Goal: Answer question/provide support: Share knowledge or assist other users

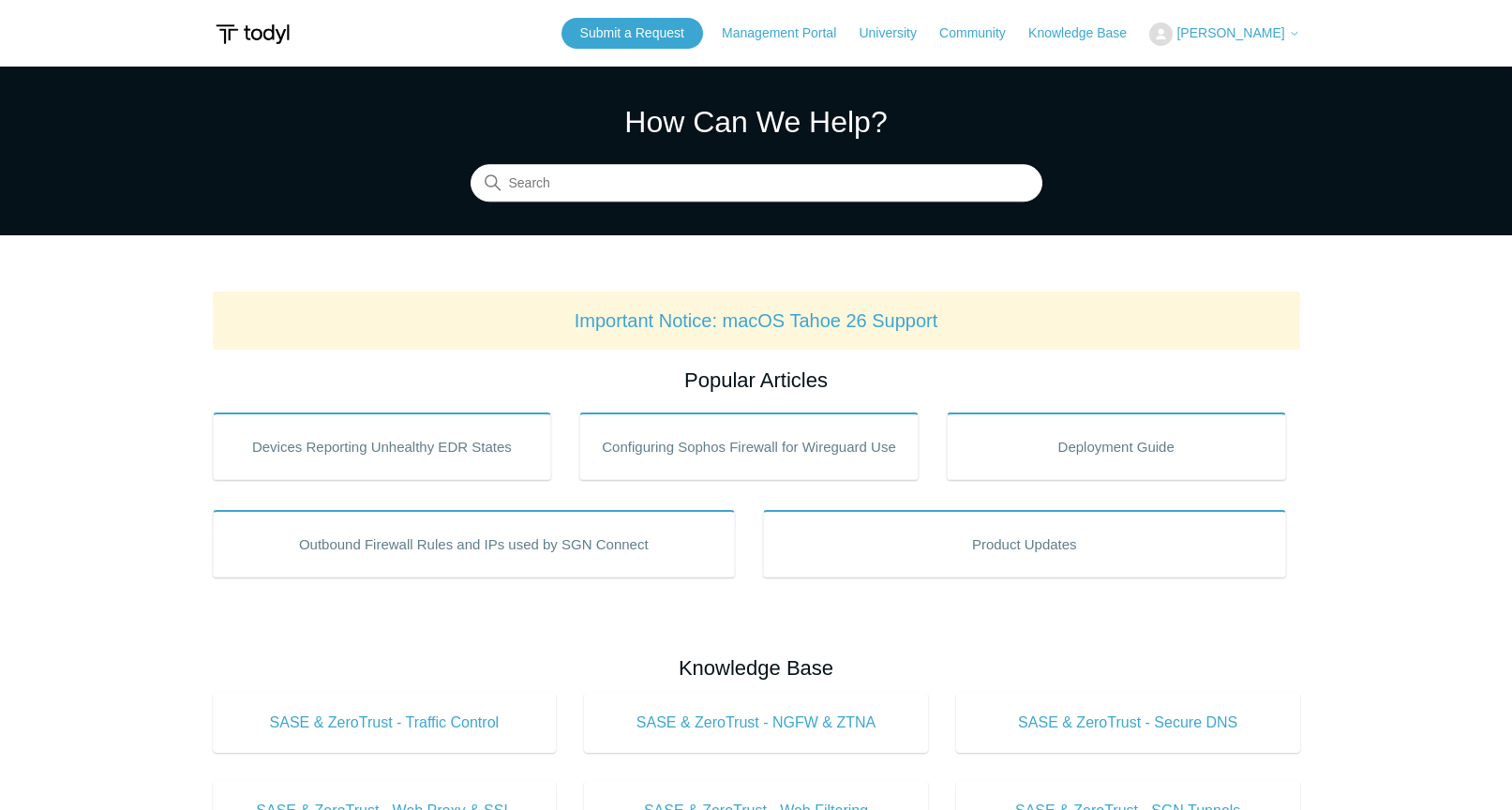
click at [1274, 32] on span "[PERSON_NAME]" at bounding box center [1230, 33] width 108 height 15
click at [1231, 70] on link "My Support Requests" at bounding box center [1241, 73] width 183 height 32
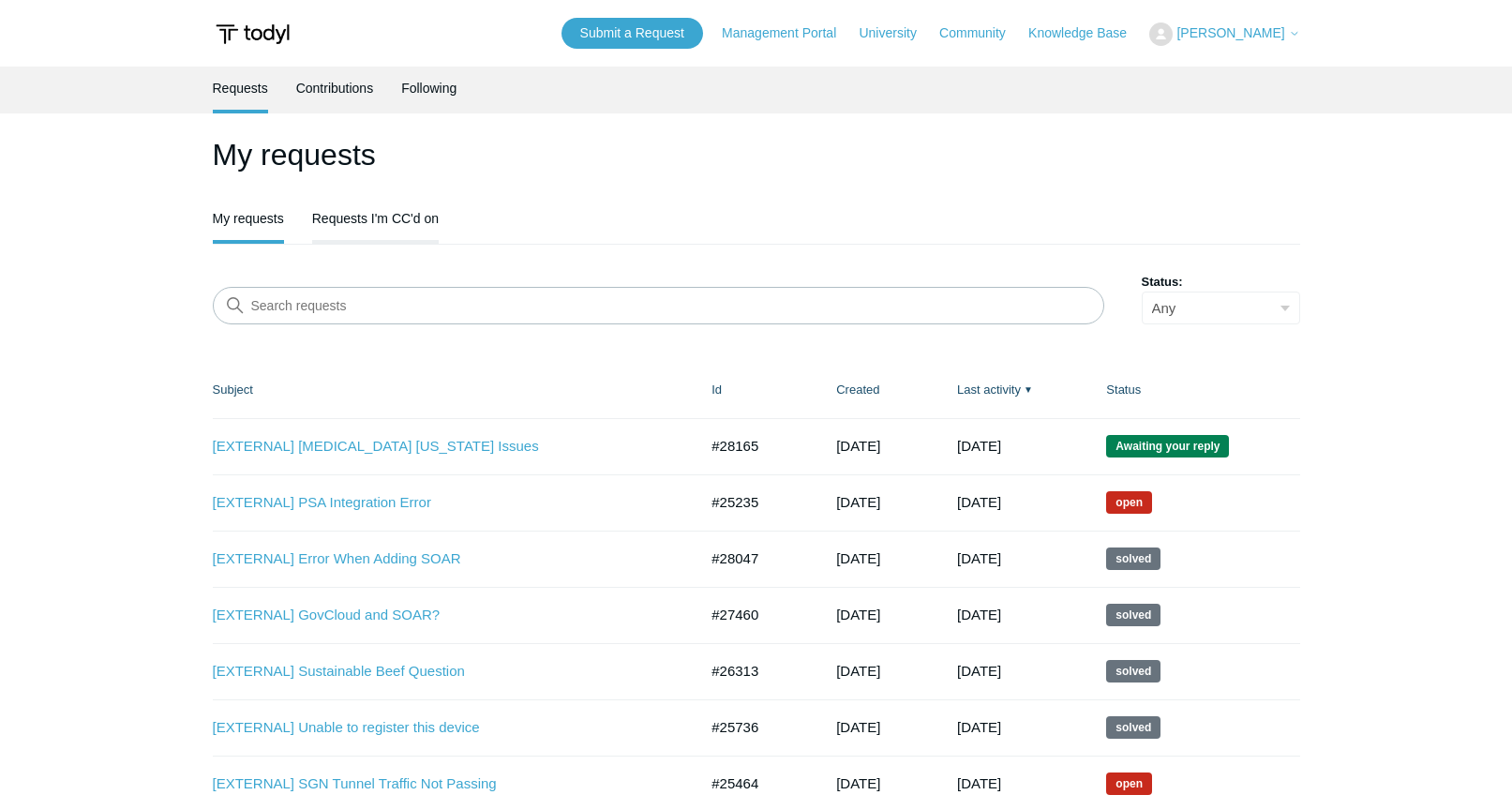
click at [379, 212] on link "Requests I'm CC'd on" at bounding box center [375, 216] width 127 height 39
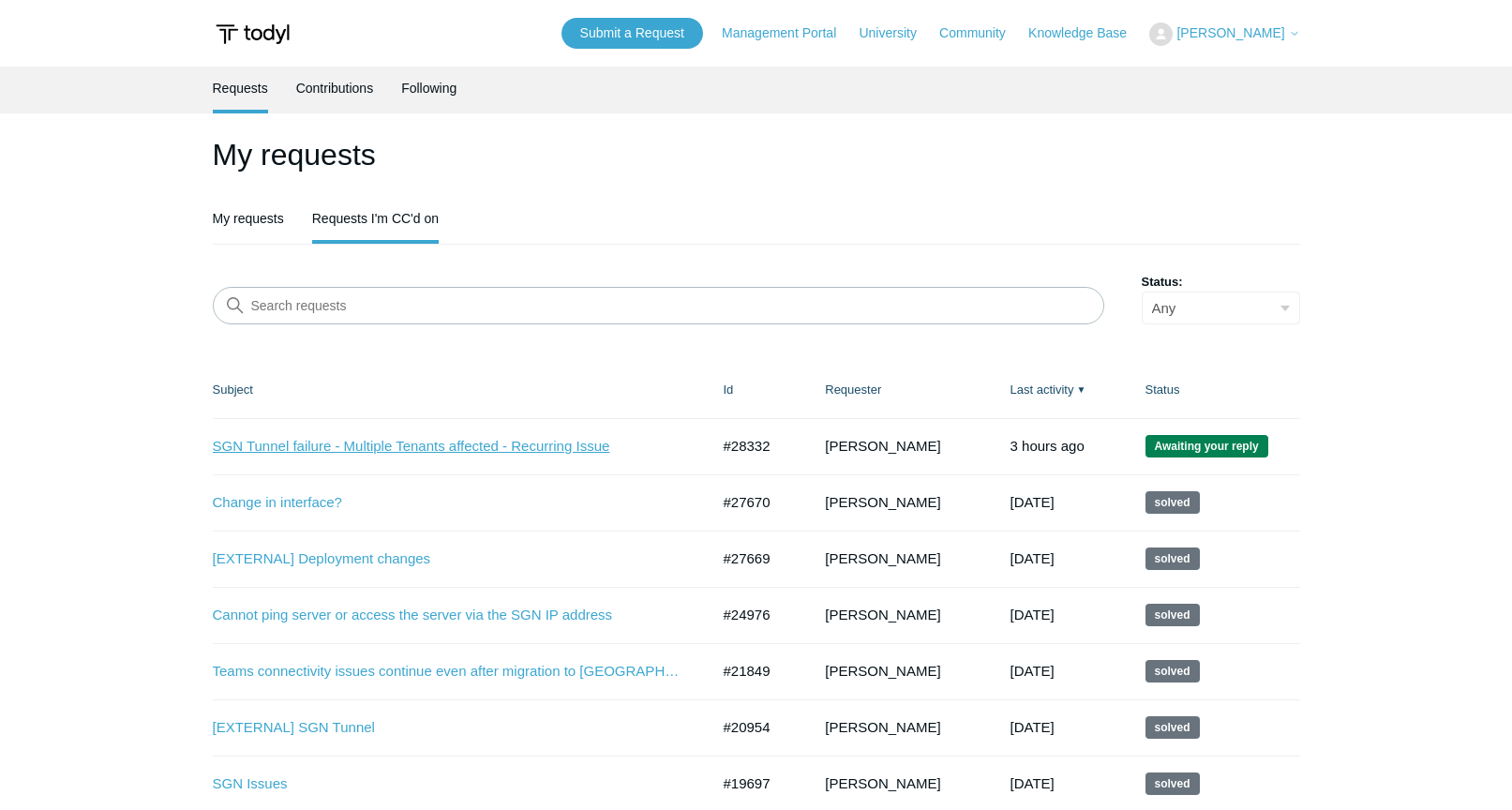
click at [348, 450] on link "SGN Tunnel failure - Multiple Tenants affected - Recurring Issue" at bounding box center [447, 446] width 469 height 22
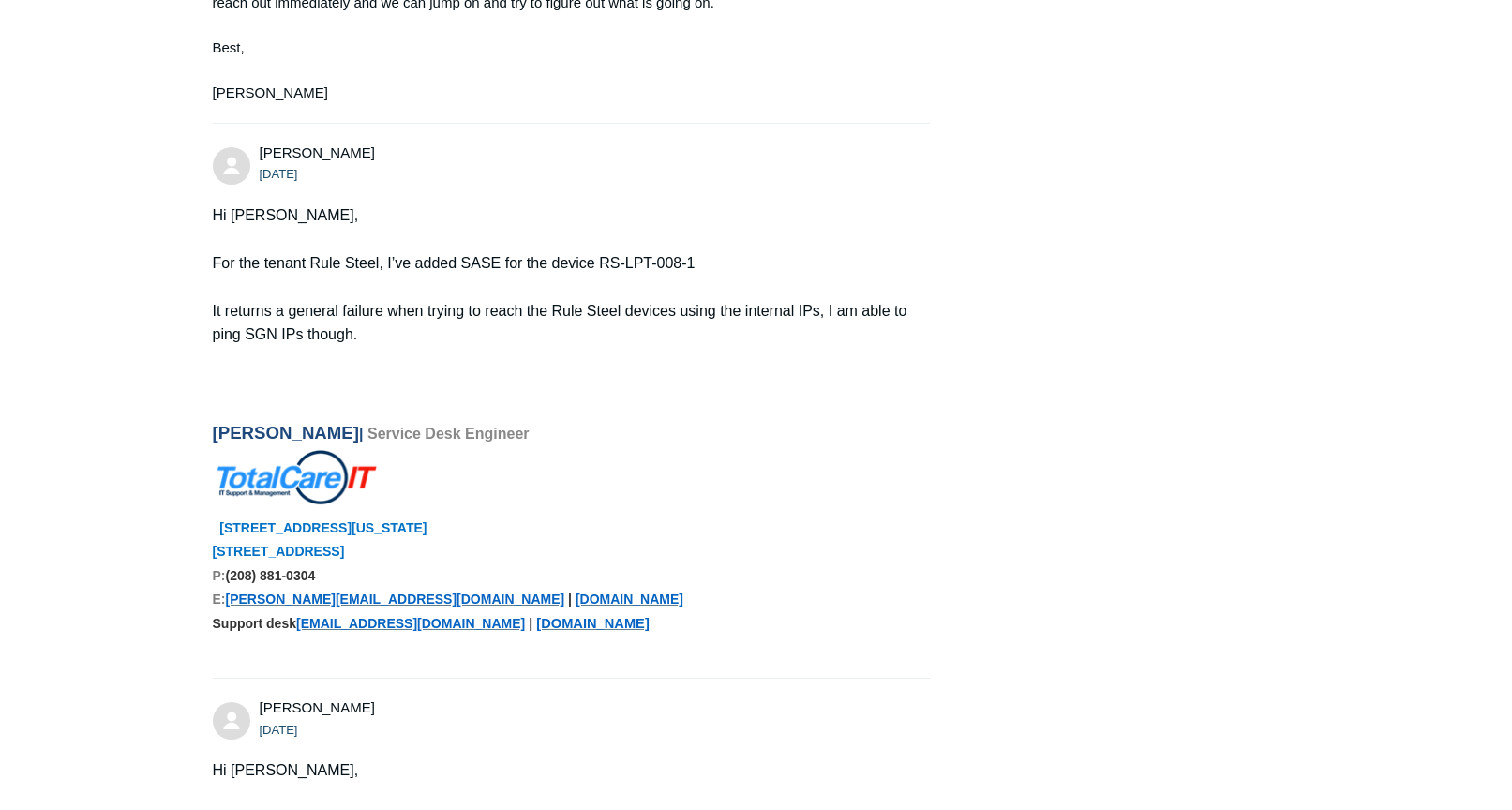
scroll to position [1747, 0]
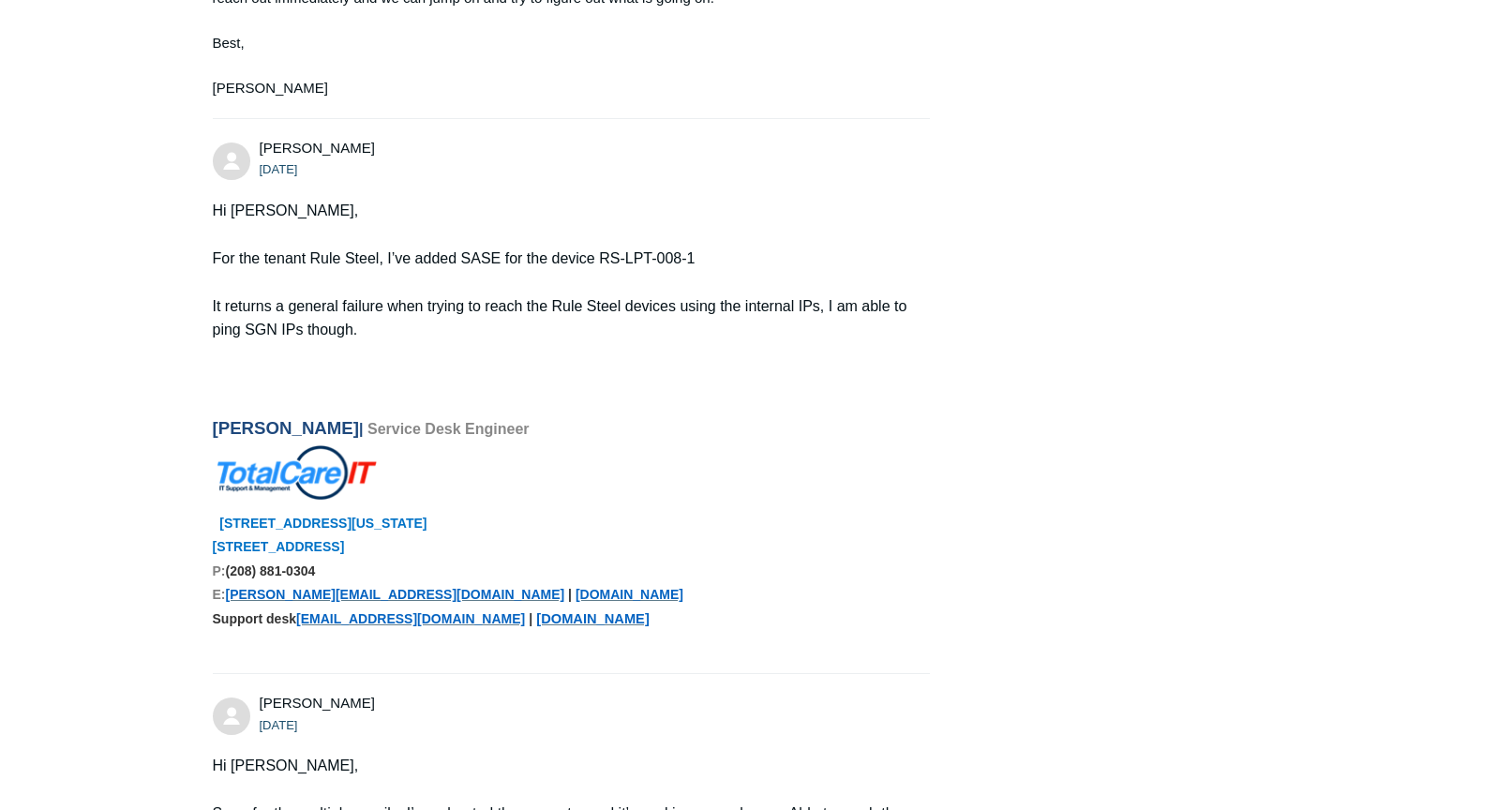
drag, startPoint x: 385, startPoint y: 328, endPoint x: 359, endPoint y: 329, distance: 26.0
click at [359, 329] on p "It returns a general failure when trying to reach the Rule Steel devices using …" at bounding box center [562, 318] width 699 height 48
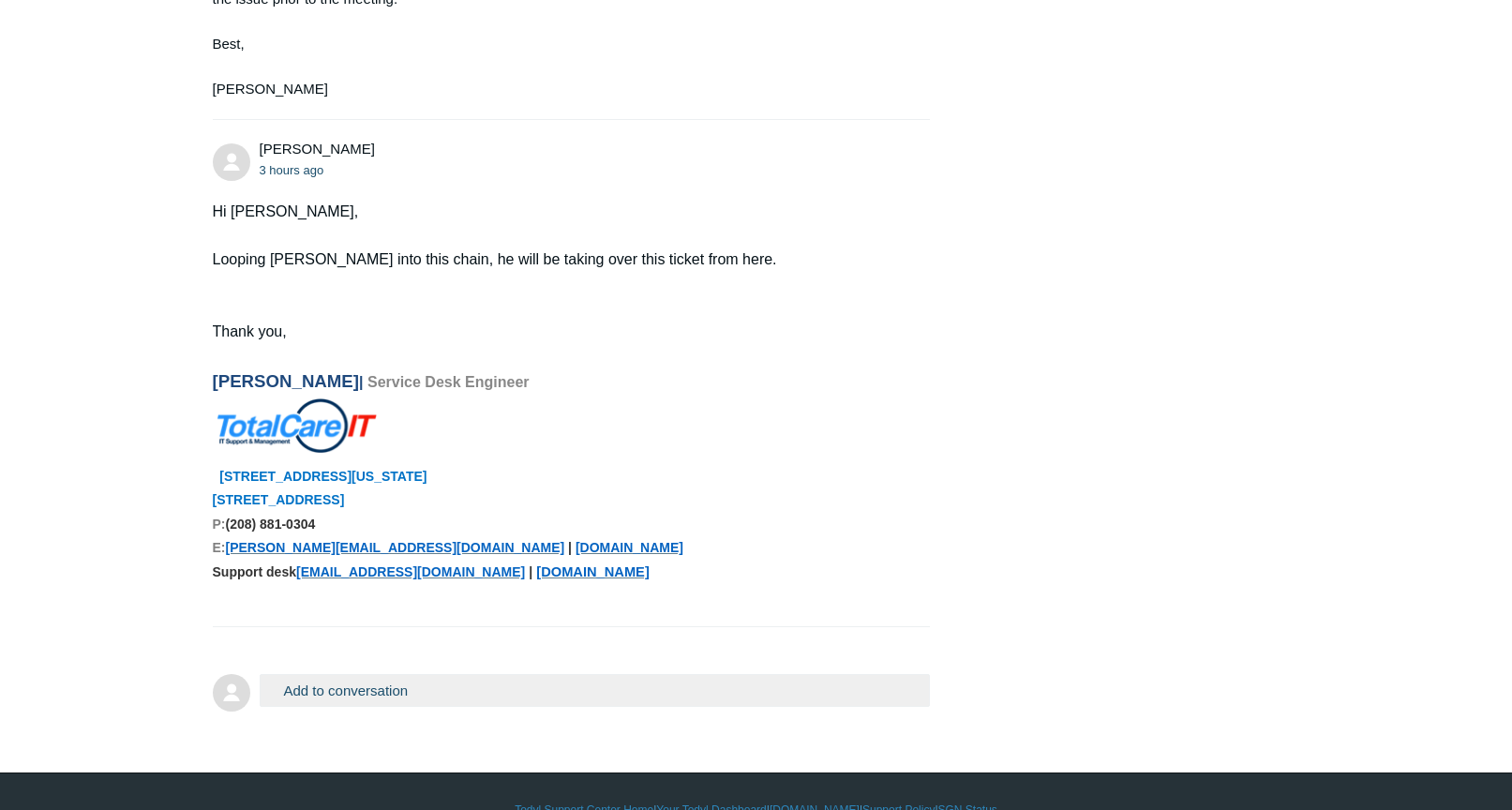
scroll to position [6470, 0]
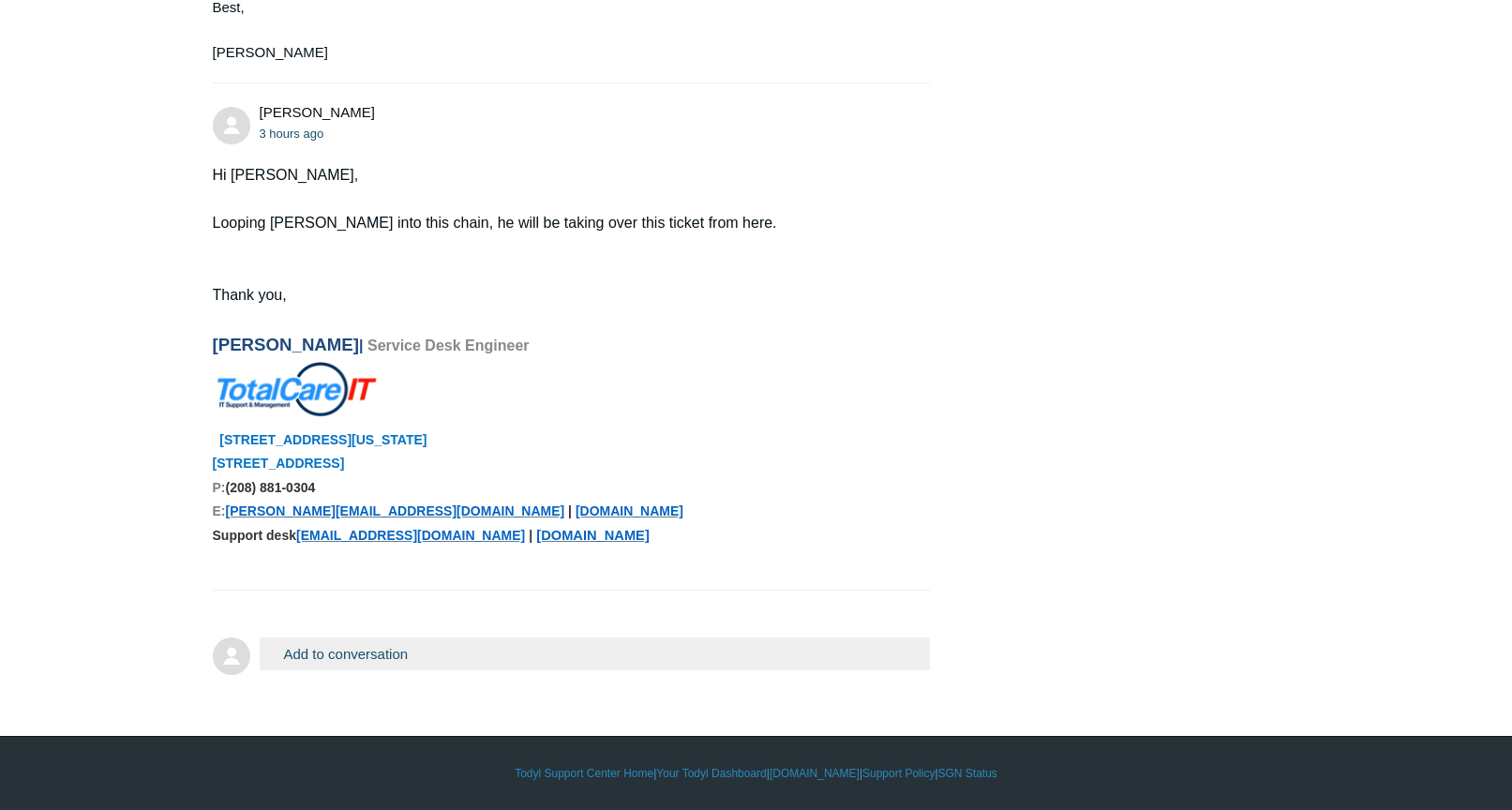
click at [330, 660] on button "Add to conversation" at bounding box center [595, 654] width 671 height 32
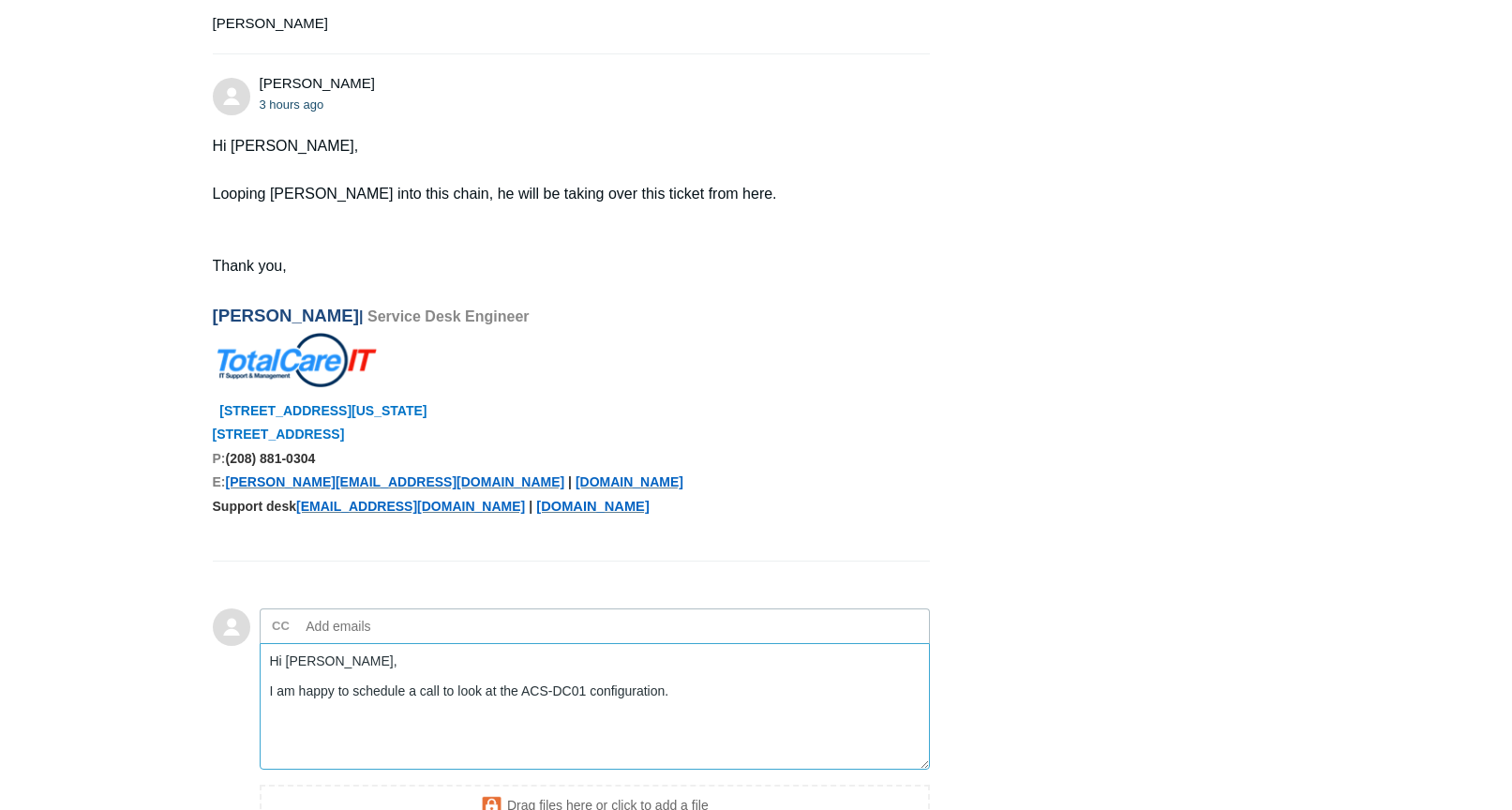
scroll to position [6470, 0]
click at [709, 722] on textarea "Hi [PERSON_NAME], I am happy to schedule a call to look at the ACS-DC01 configu…" at bounding box center [595, 705] width 671 height 127
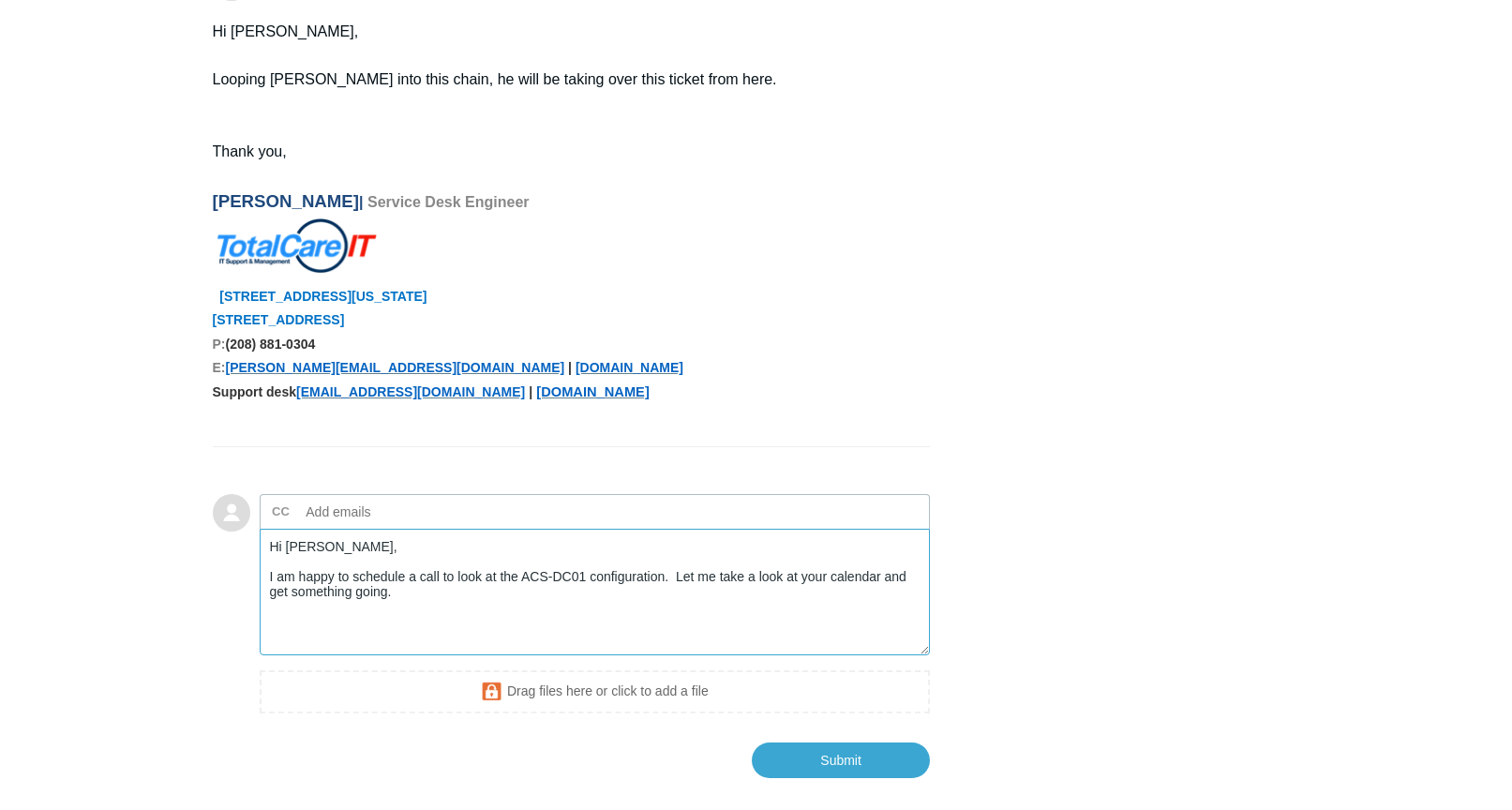
scroll to position [6712, 0]
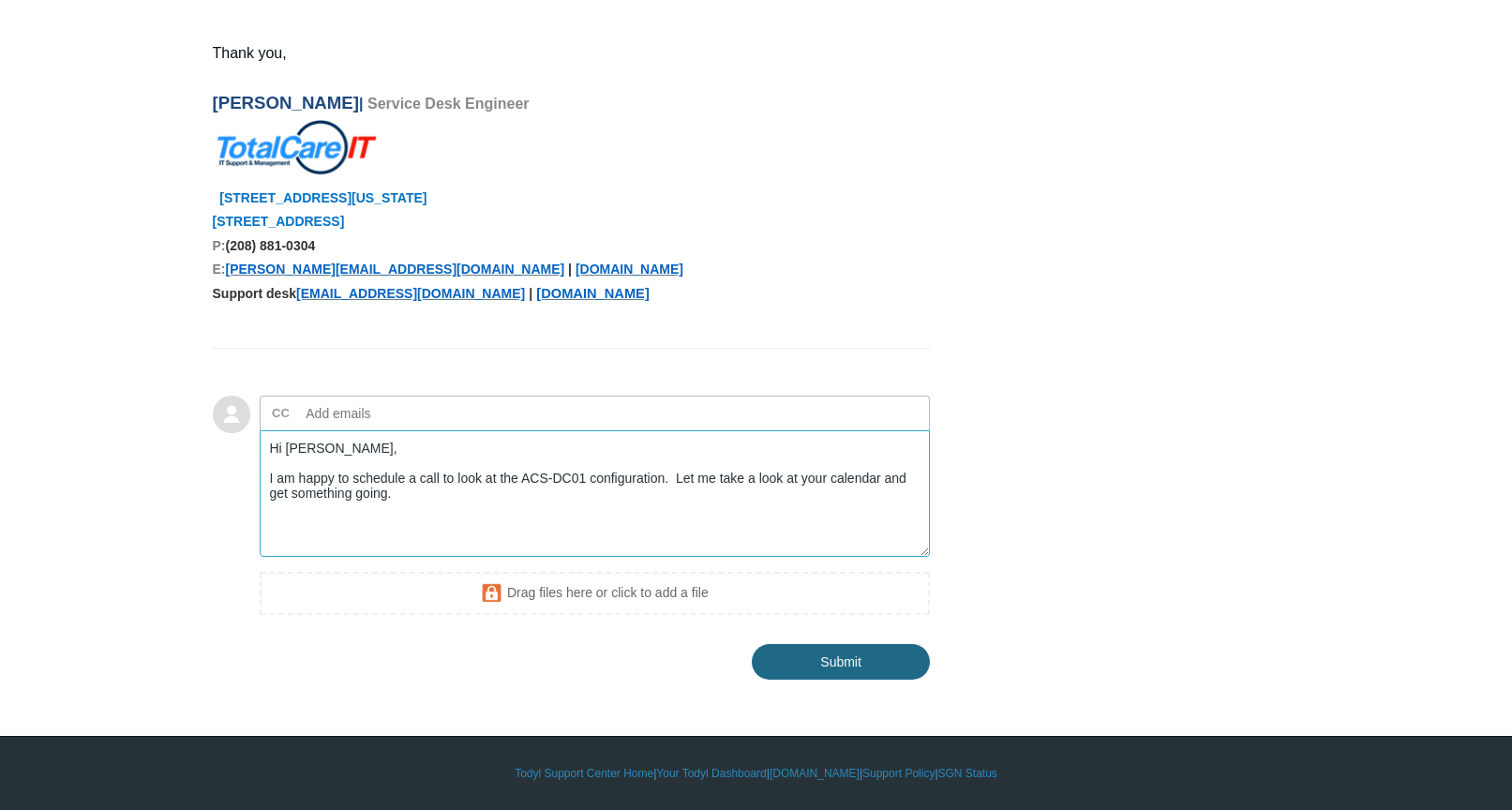
type textarea "Hi [PERSON_NAME], I am happy to schedule a call to look at the ACS-DC01 configu…"
click at [837, 654] on input "Submit" at bounding box center [840, 660] width 178 height 37
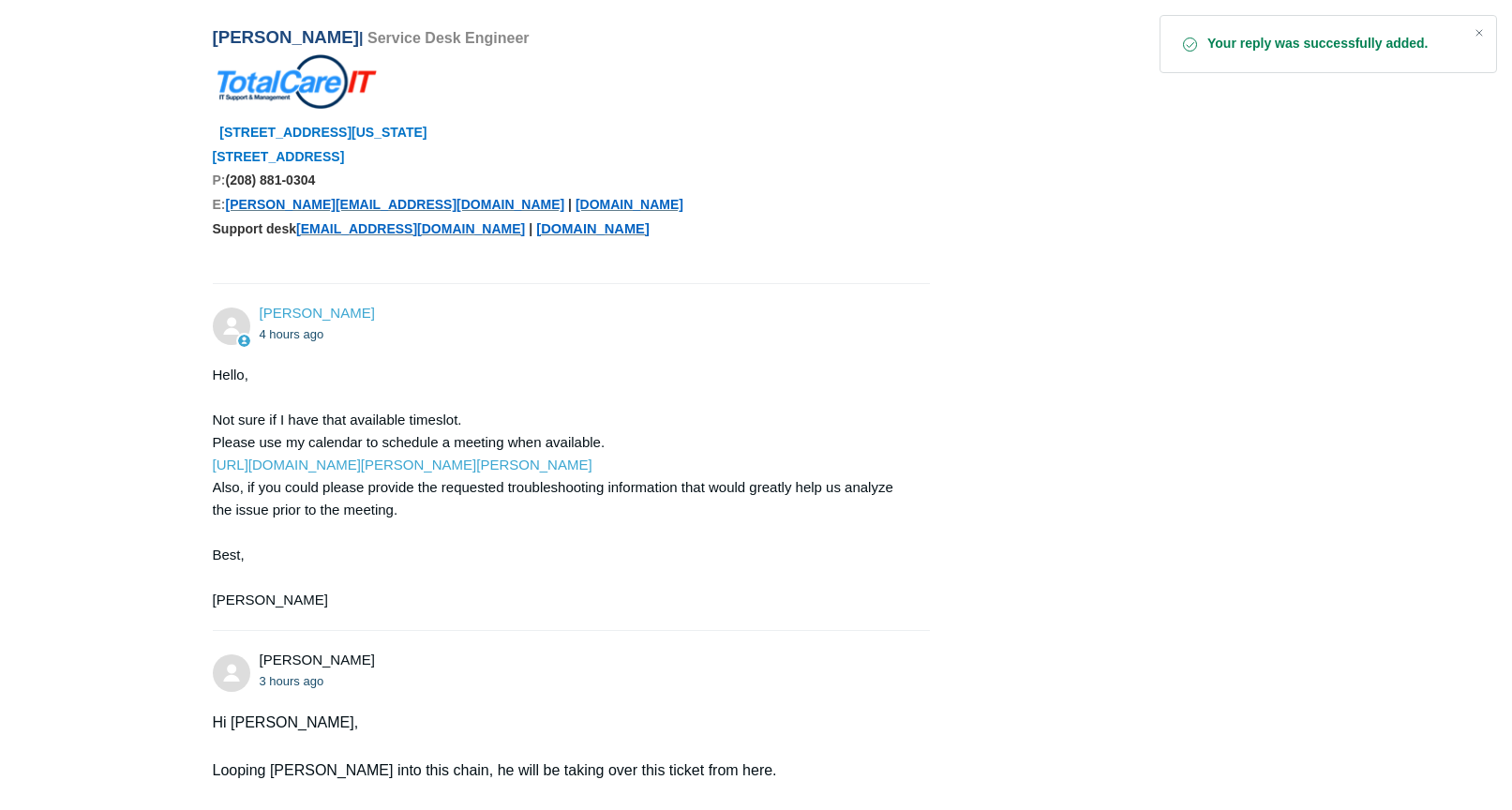
scroll to position [5899, 0]
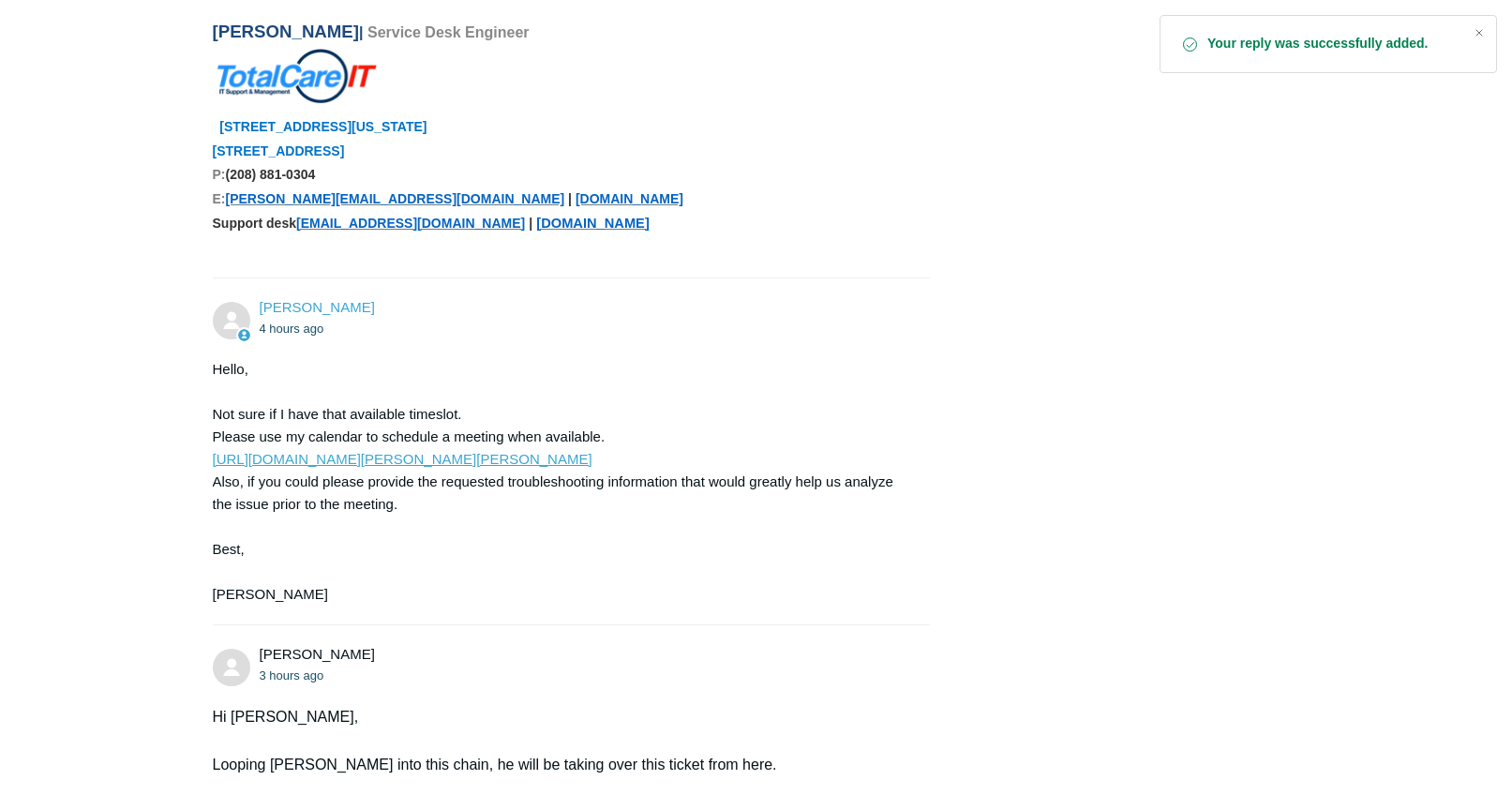
click at [346, 467] on link "[URL][DOMAIN_NAME][PERSON_NAME][PERSON_NAME]" at bounding box center [402, 458] width 379 height 16
